Goal: Find specific page/section: Find specific page/section

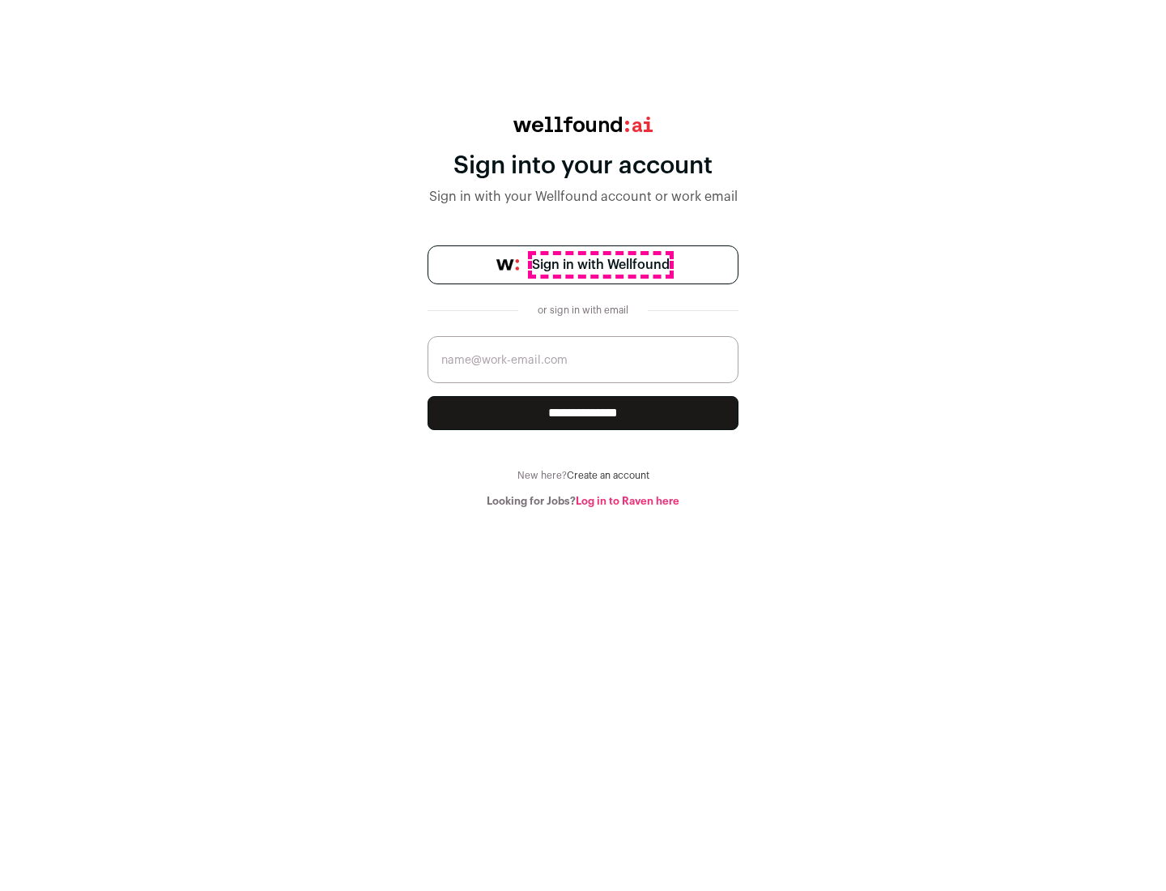
click at [600, 265] on span "Sign in with Wellfound" at bounding box center [601, 264] width 138 height 19
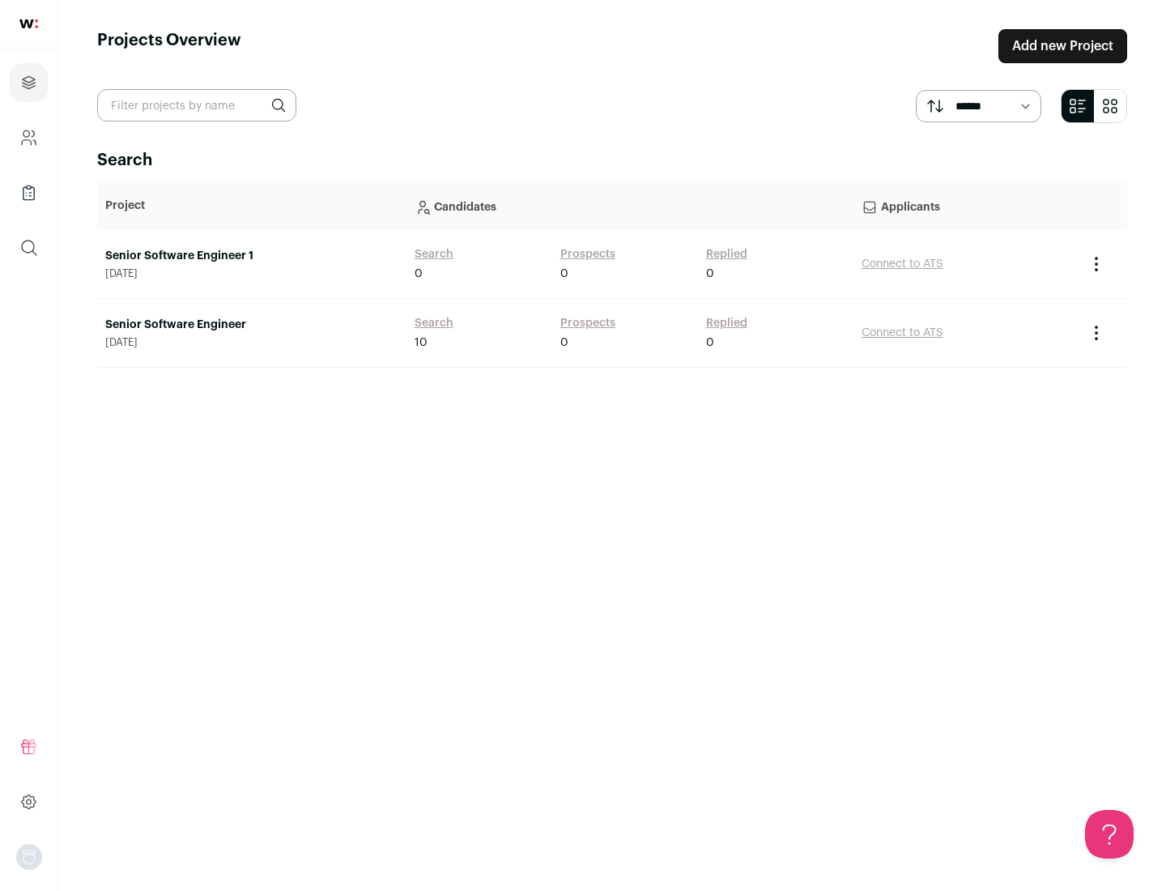
click at [251, 325] on link "Senior Software Engineer" at bounding box center [251, 325] width 293 height 16
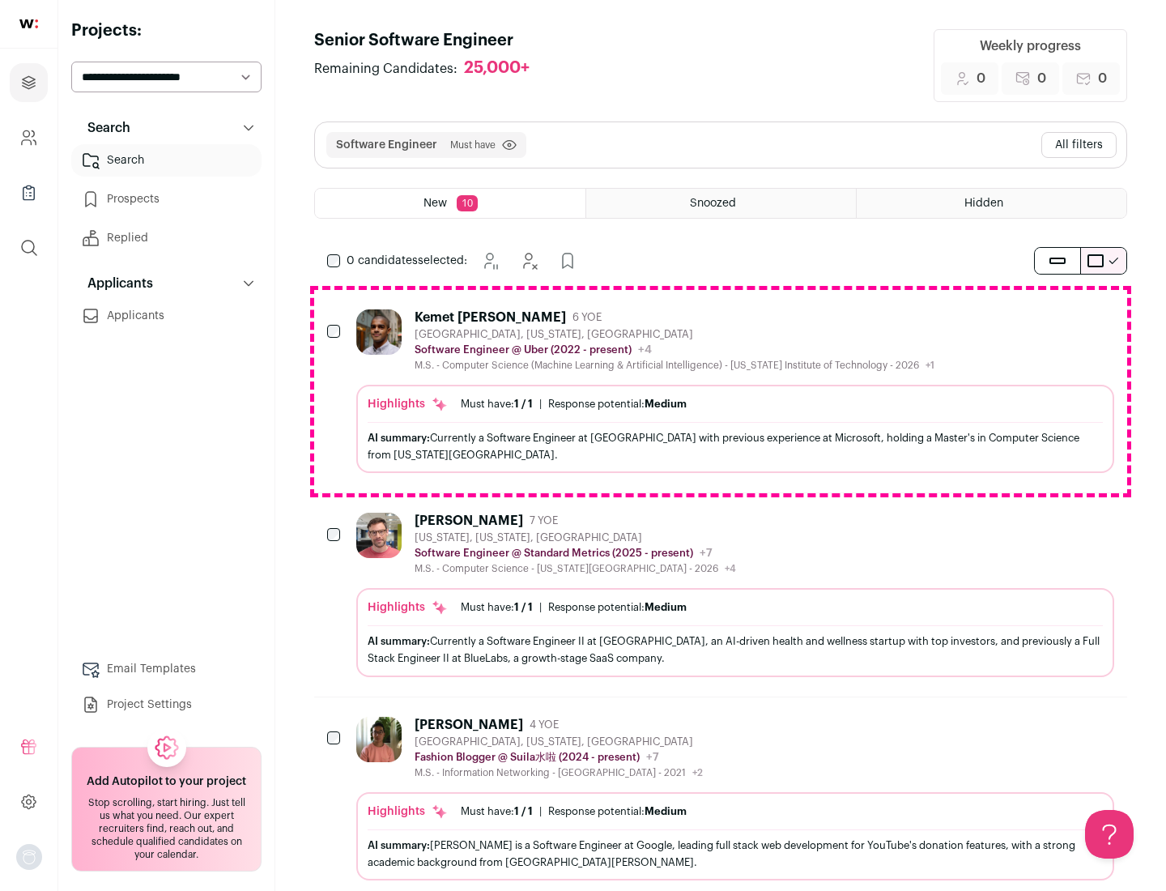
click at [721, 391] on div "Highlights Must have: 1 / 1 How many must haves have been fulfilled? | Response…" at bounding box center [735, 429] width 758 height 88
